Goal: Task Accomplishment & Management: Complete application form

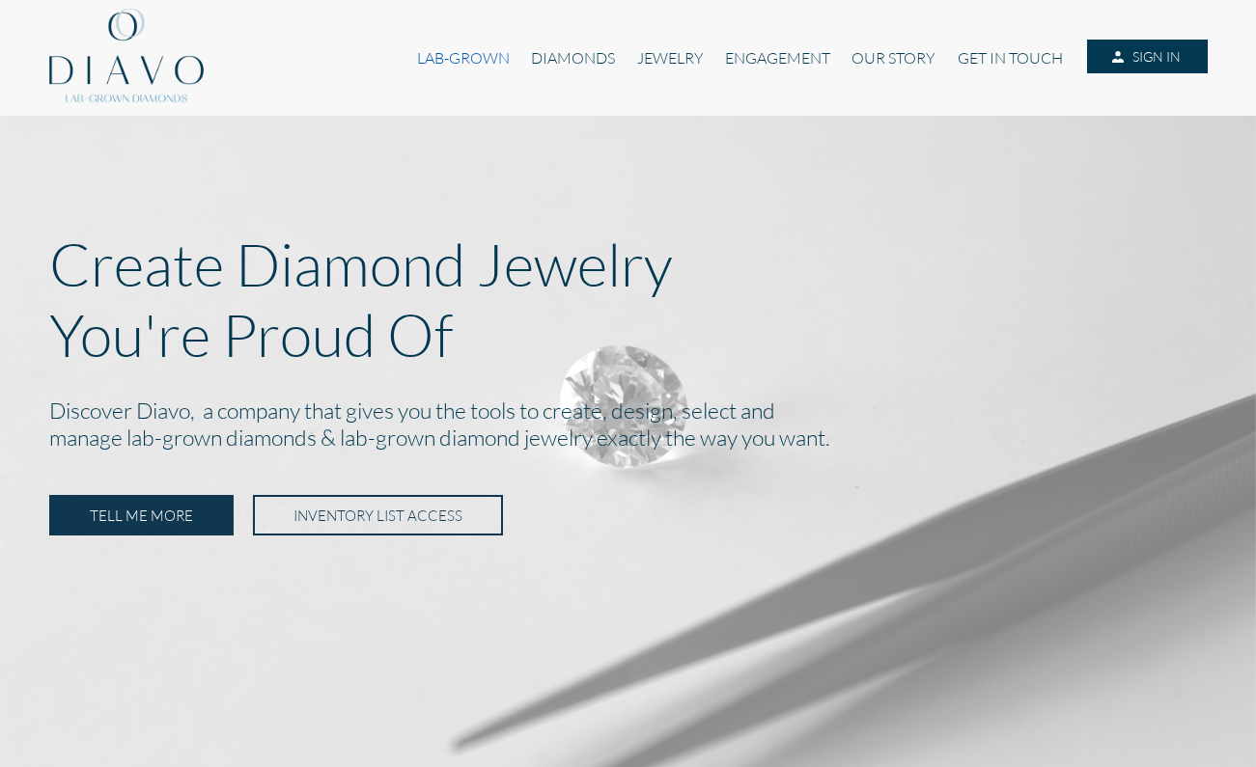
click at [477, 54] on link "LAB-GROWN" at bounding box center [463, 58] width 114 height 37
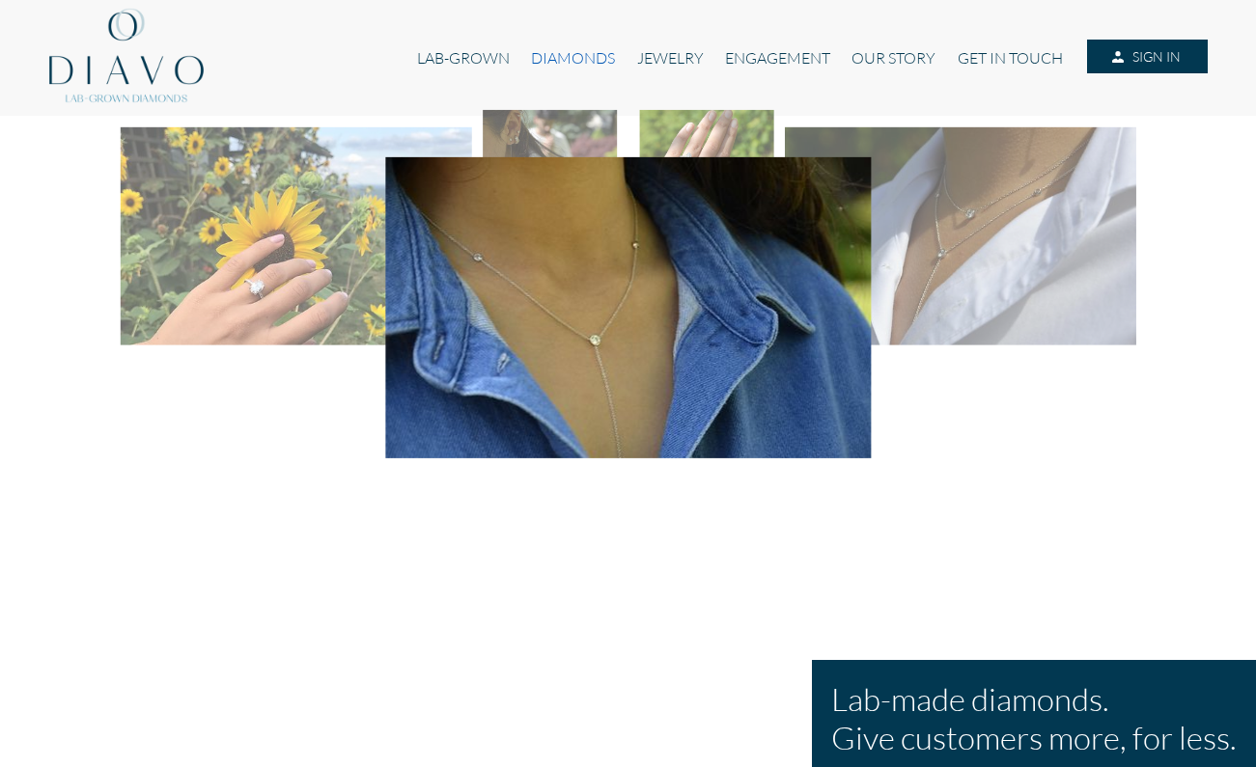
click at [581, 59] on link "DIAMONDS" at bounding box center [572, 58] width 105 height 37
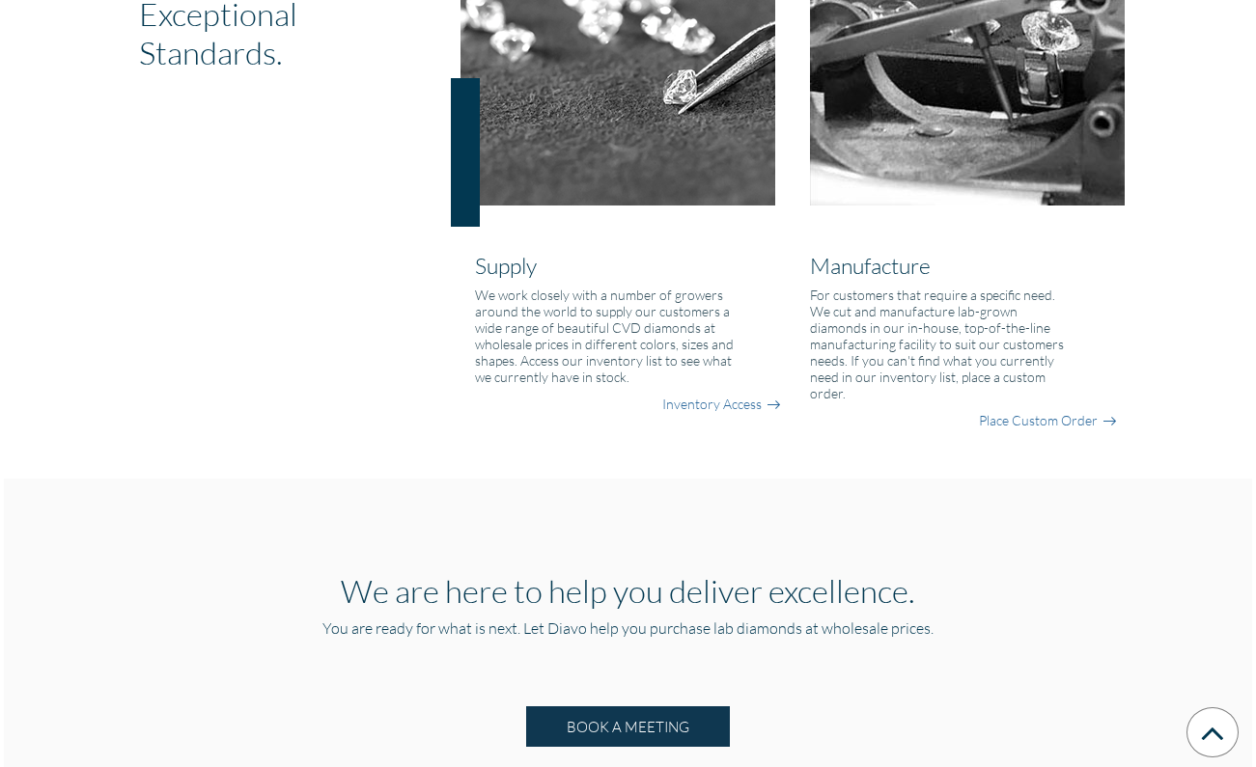
scroll to position [1550, 0]
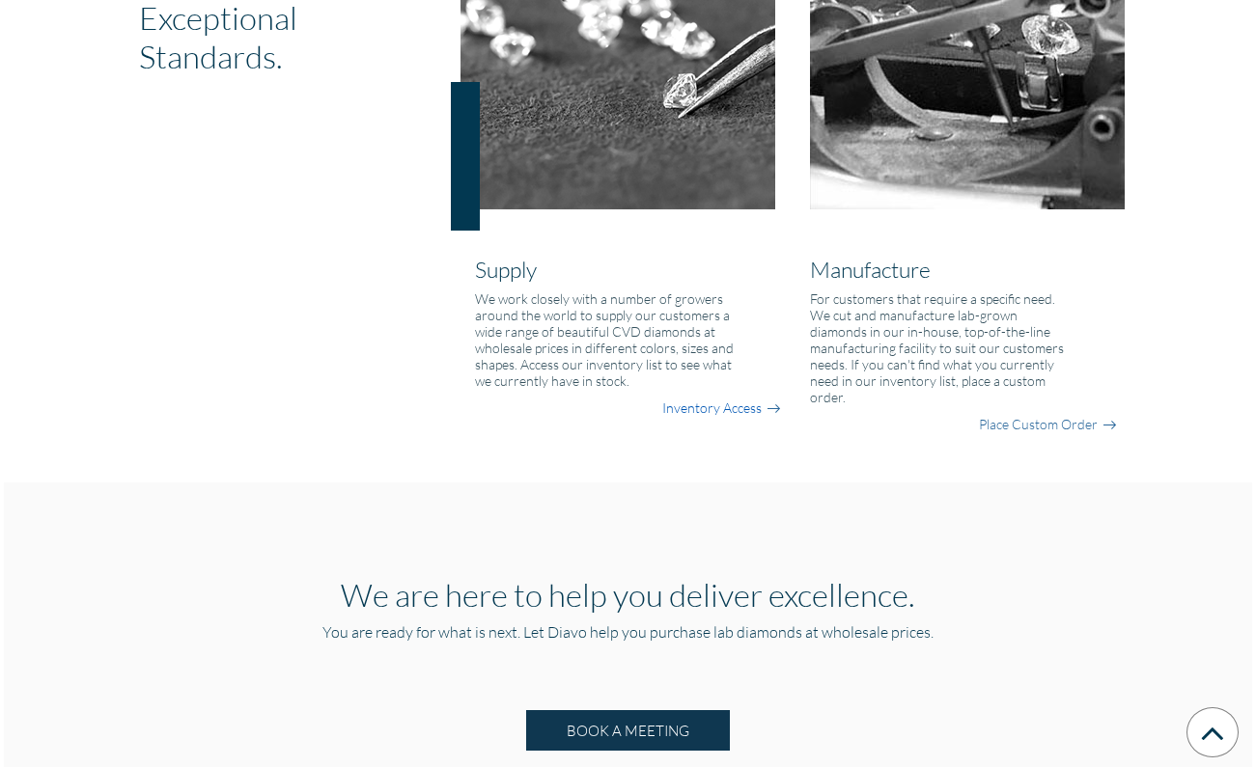
click at [754, 414] on link "Inventory Access" at bounding box center [711, 408] width 99 height 19
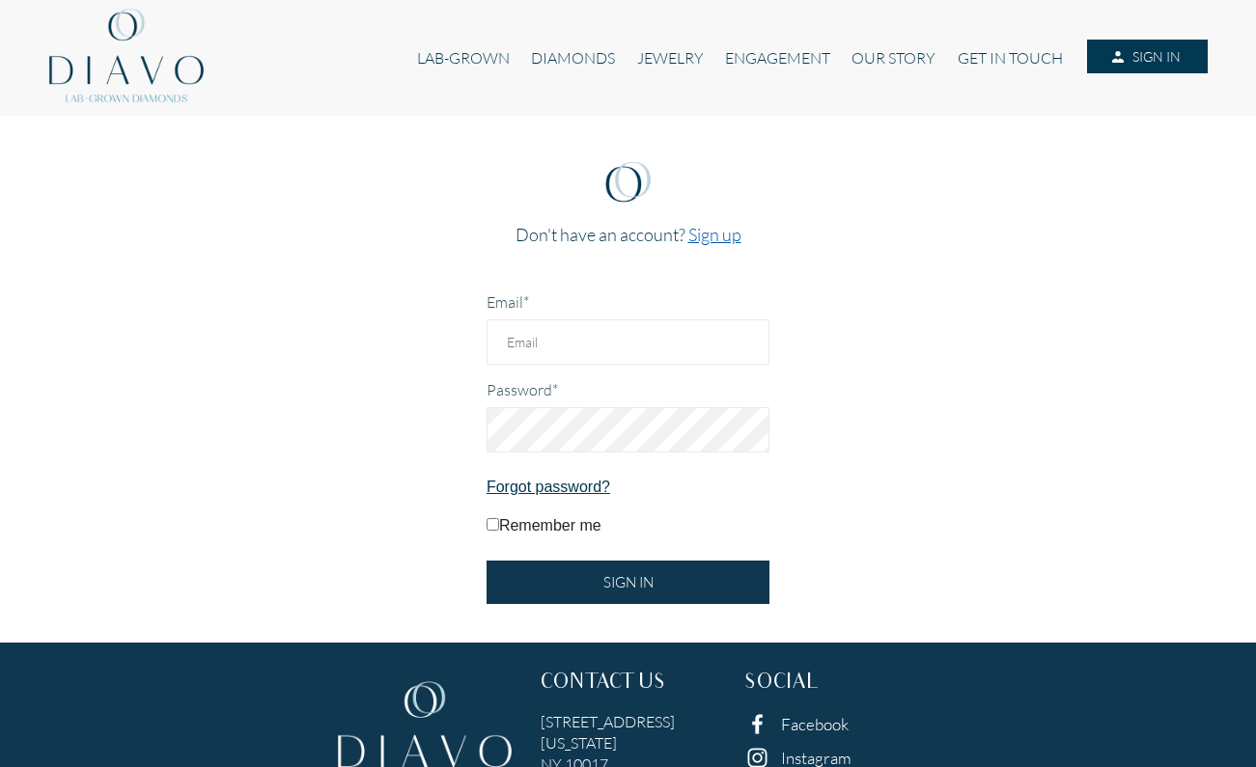
click at [715, 243] on link "Sign up" at bounding box center [714, 234] width 53 height 21
